Goal: Information Seeking & Learning: Find specific fact

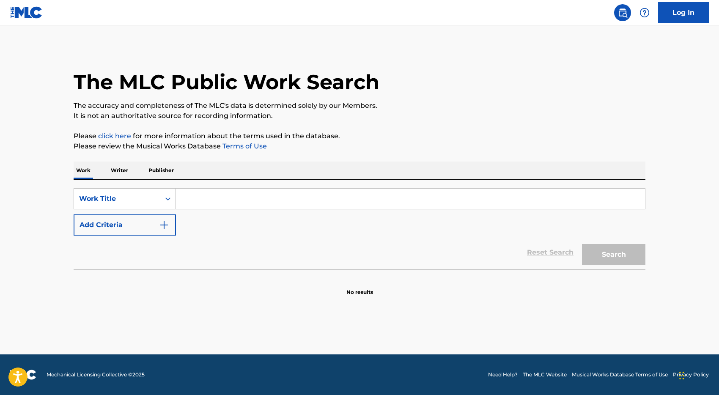
click at [200, 199] on input "Search Form" at bounding box center [410, 199] width 469 height 20
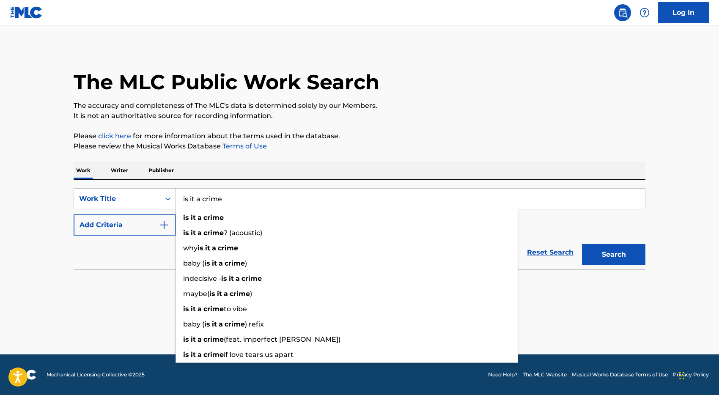
type input "is it a crime"
click at [138, 259] on div "Reset Search Search" at bounding box center [360, 253] width 572 height 34
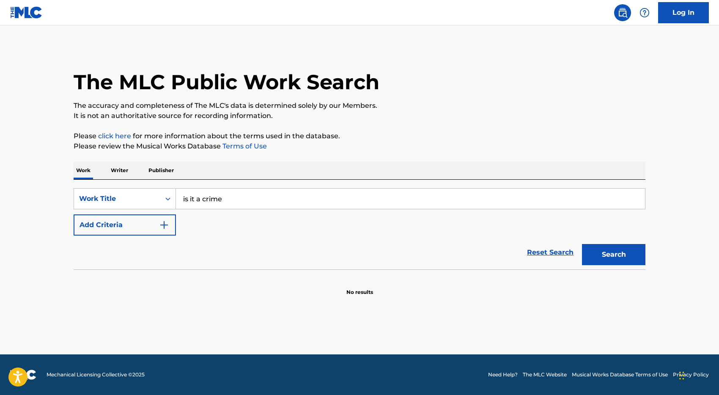
click at [139, 226] on button "Add Criteria" at bounding box center [125, 225] width 102 height 21
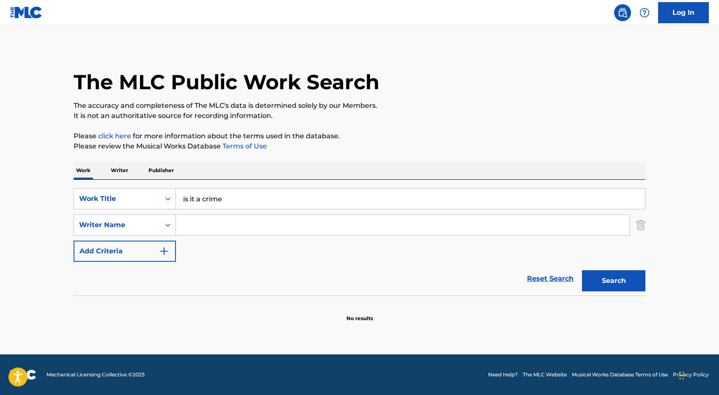
click at [194, 228] on input "Search Form" at bounding box center [403, 225] width 454 height 20
type input "adu"
click at [582, 270] on button "Search" at bounding box center [613, 280] width 63 height 21
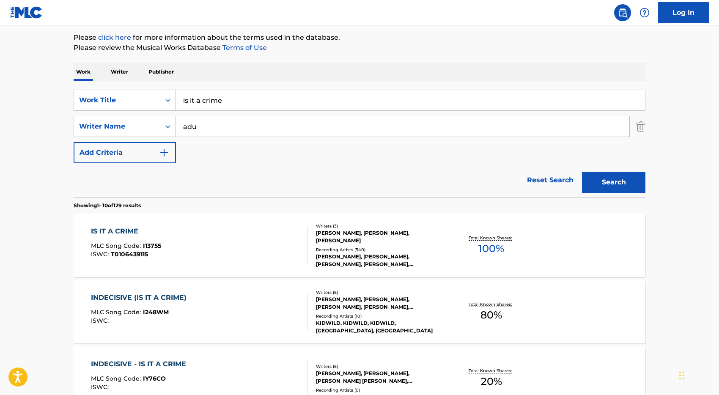
scroll to position [102, 0]
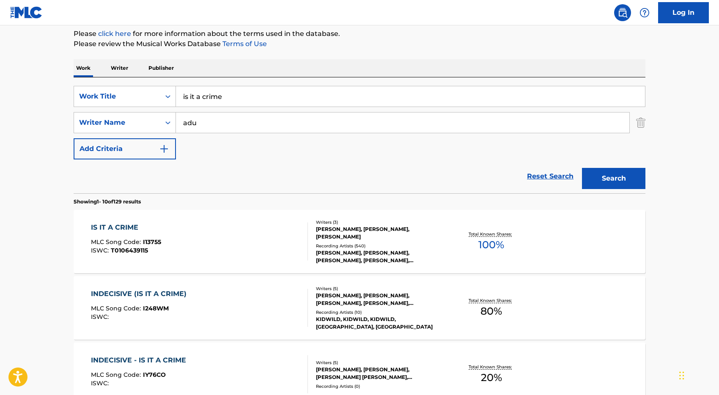
click at [256, 254] on div "IS IT A CRIME MLC Song Code : I13755 ISWC : T0106439115" at bounding box center [200, 242] width 218 height 38
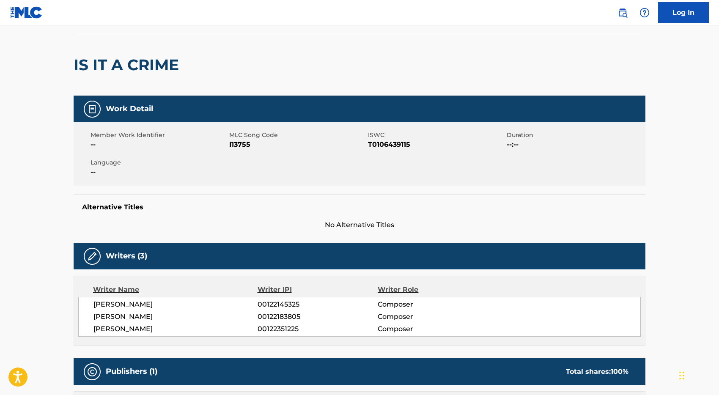
scroll to position [21, 0]
